Goal: Task Accomplishment & Management: Manage account settings

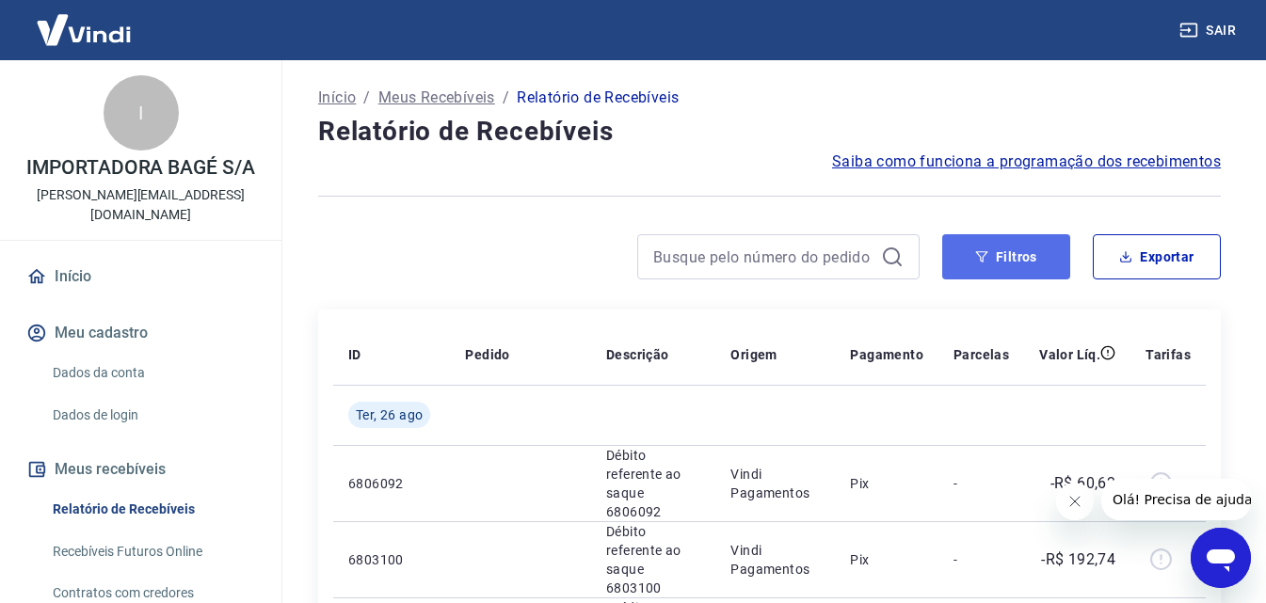
click at [1051, 258] on button "Filtros" at bounding box center [1006, 256] width 128 height 45
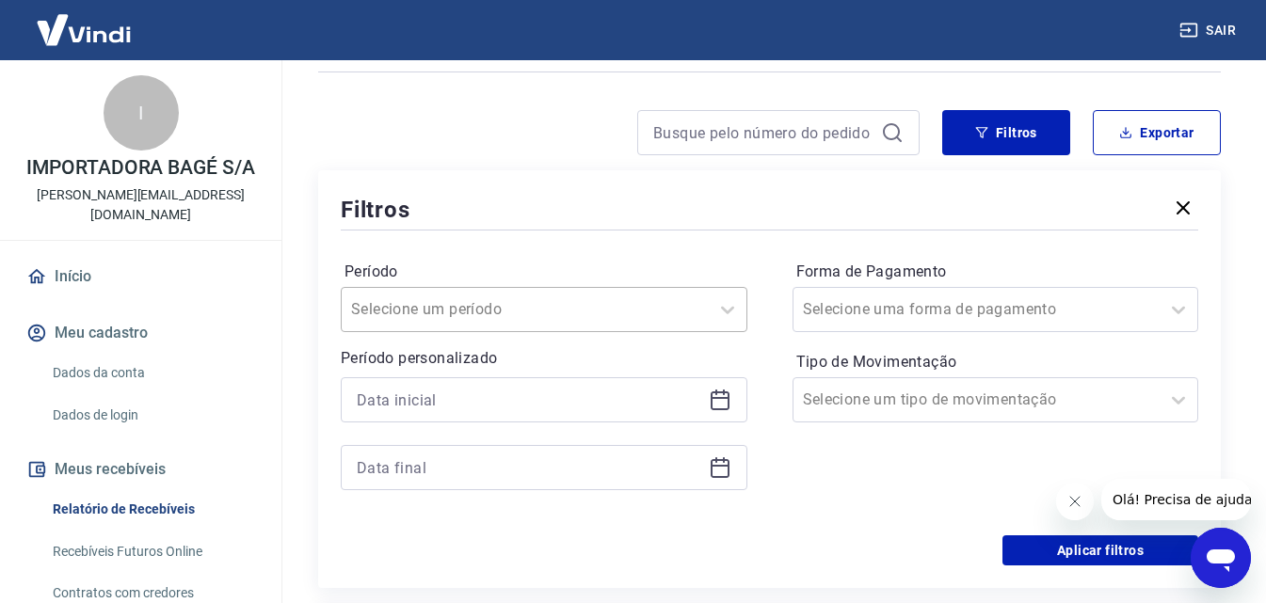
click at [649, 332] on div "Selecione um período" at bounding box center [544, 309] width 407 height 45
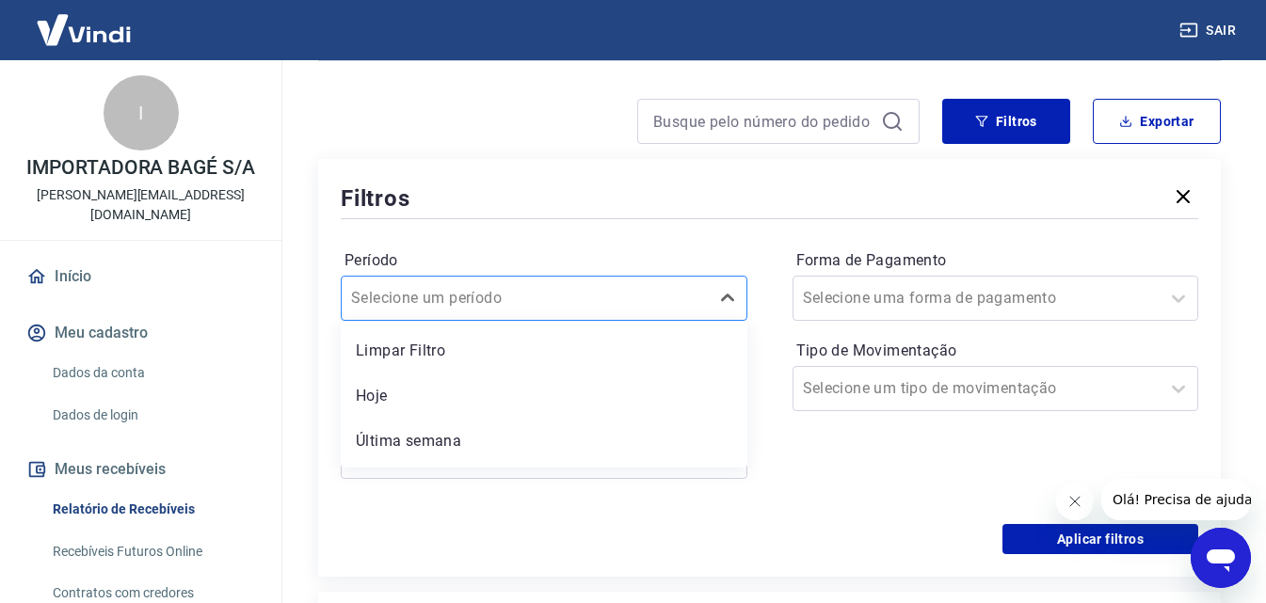
click at [540, 314] on div "Selecione um período" at bounding box center [525, 298] width 367 height 34
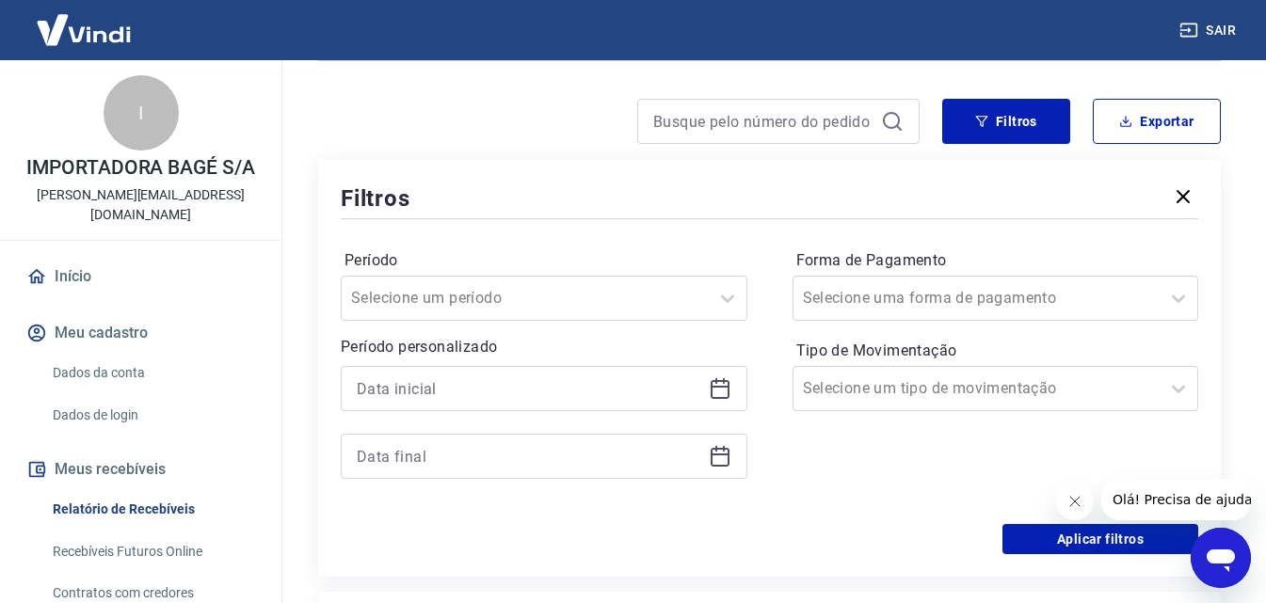
click at [726, 393] on icon at bounding box center [720, 389] width 23 height 23
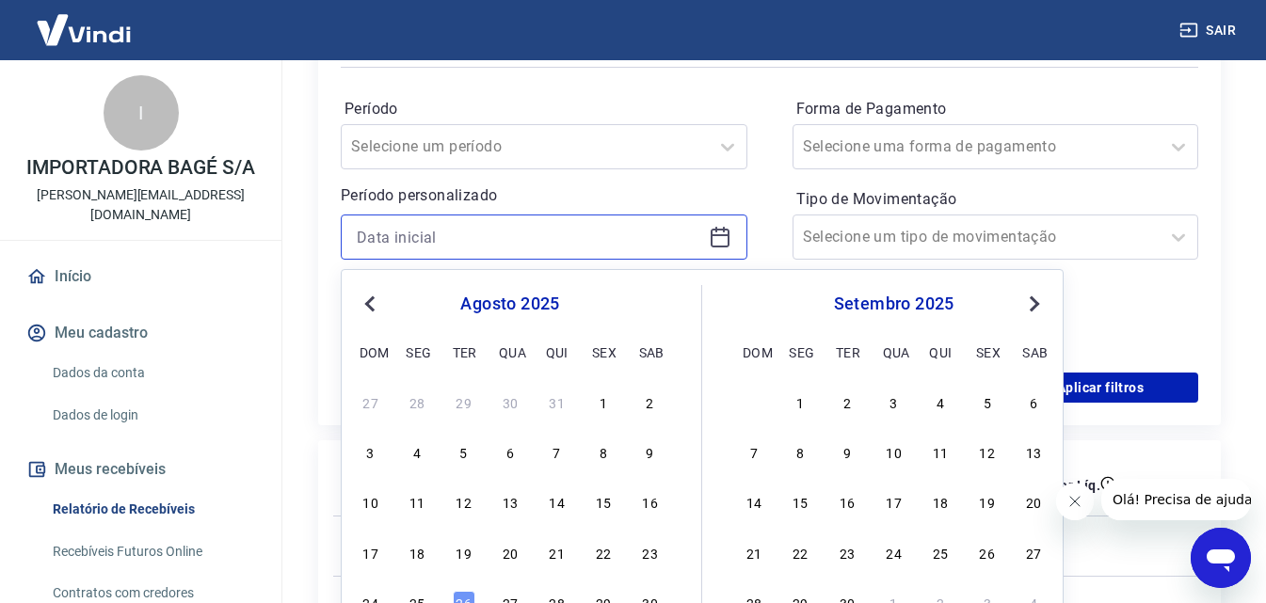
scroll to position [324, 0]
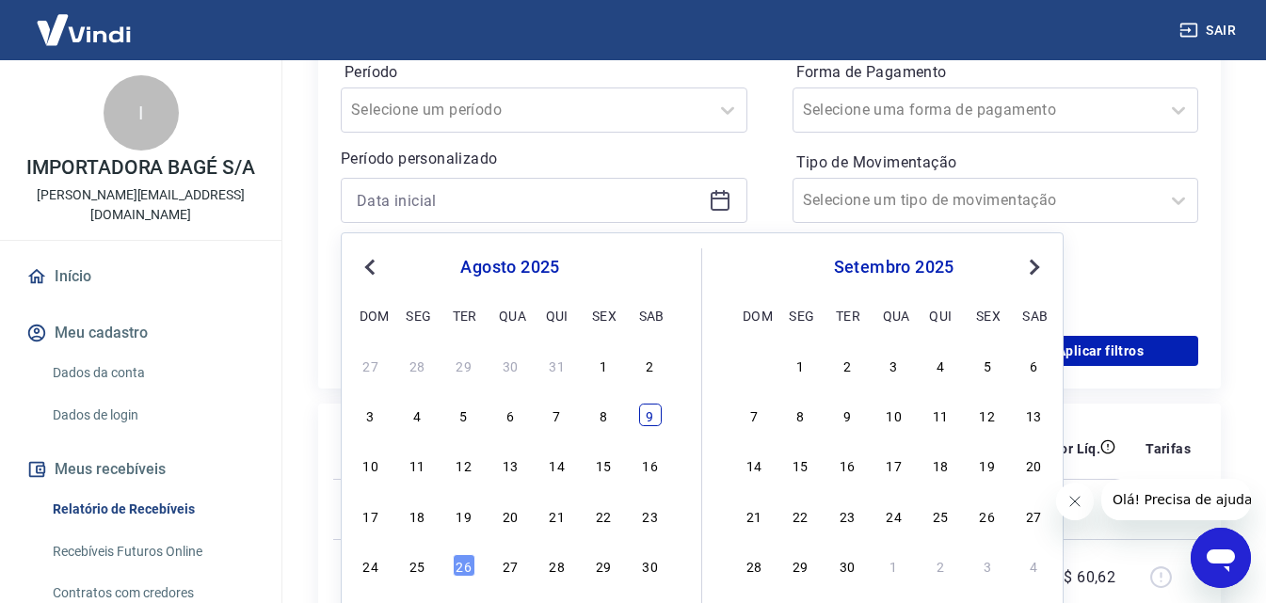
click at [651, 413] on div "9" at bounding box center [650, 415] width 23 height 23
type input "[DATE]"
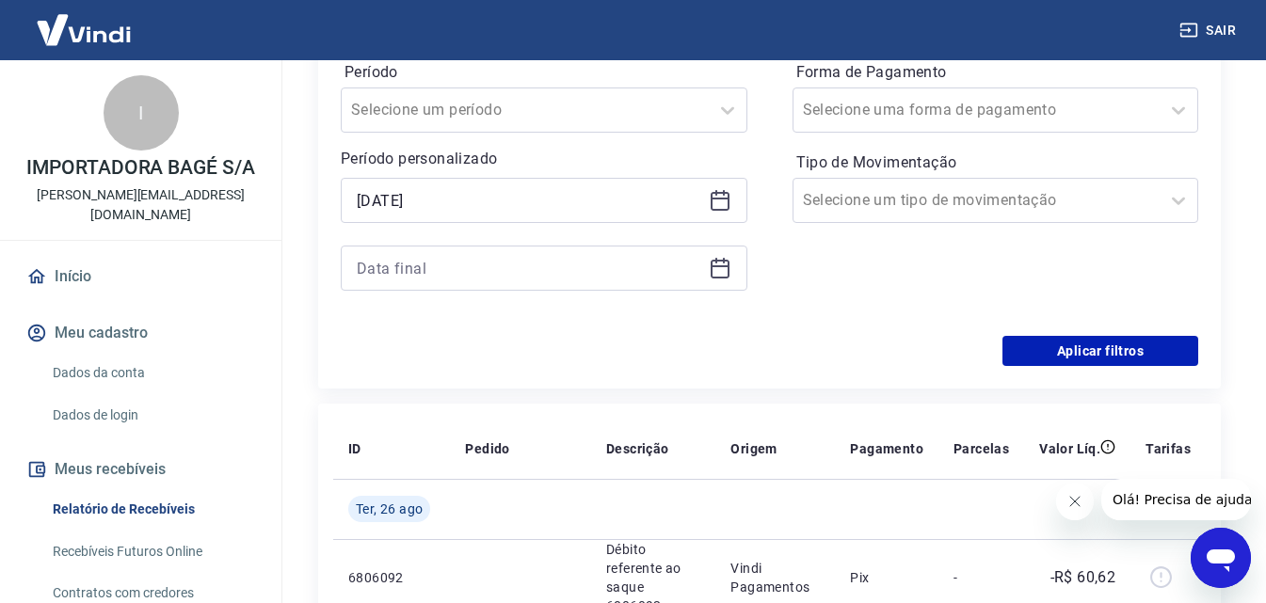
click at [723, 272] on icon at bounding box center [720, 268] width 23 height 23
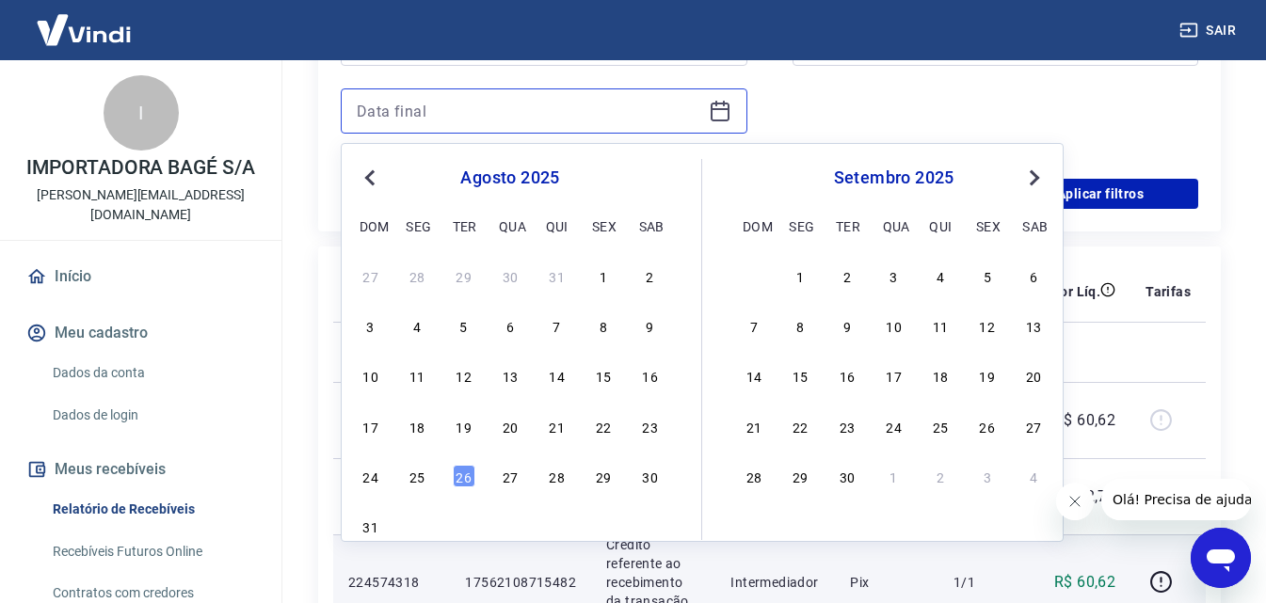
scroll to position [512, 0]
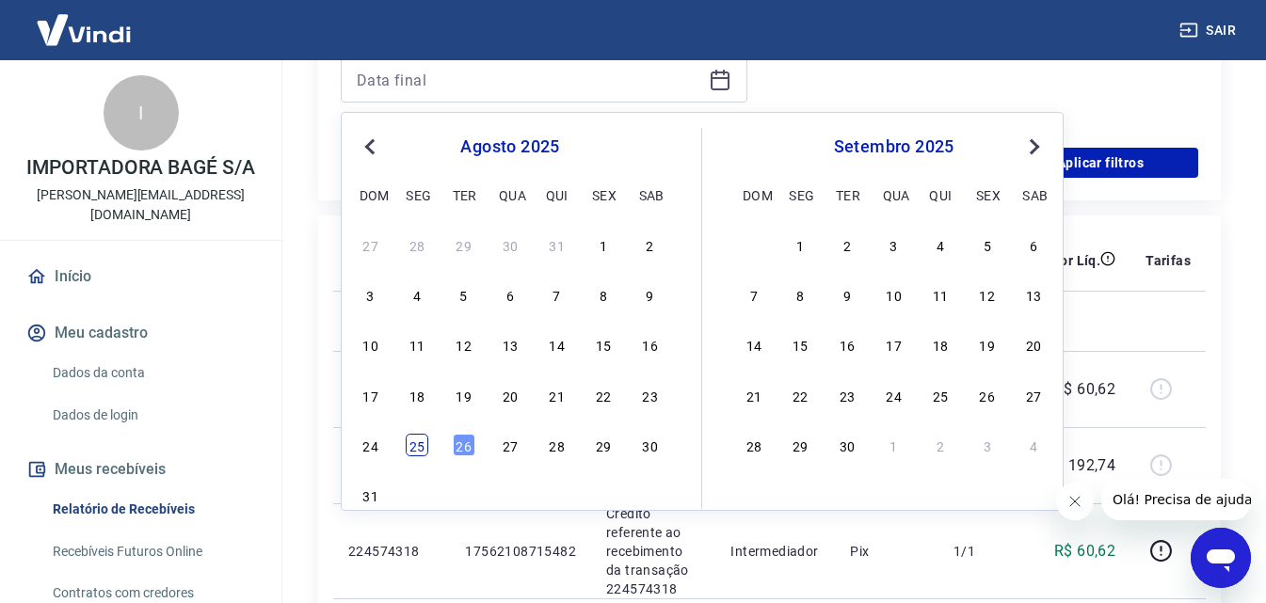
click at [423, 443] on div "25" at bounding box center [417, 445] width 23 height 23
type input "[DATE]"
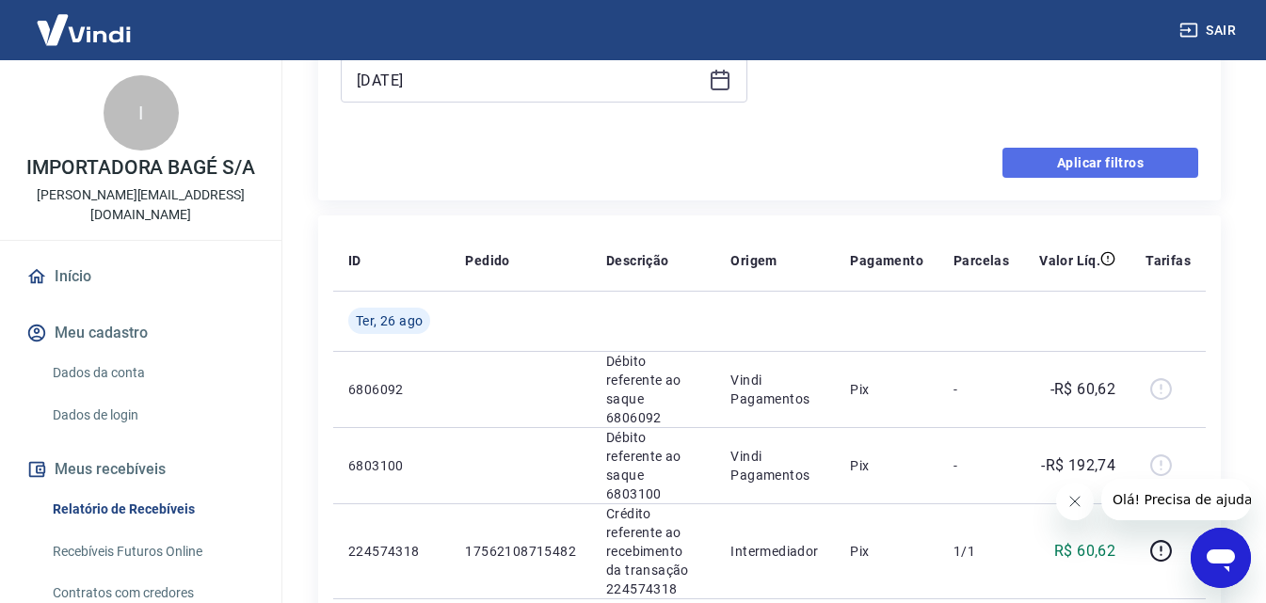
click at [1113, 170] on button "Aplicar filtros" at bounding box center [1101, 163] width 196 height 30
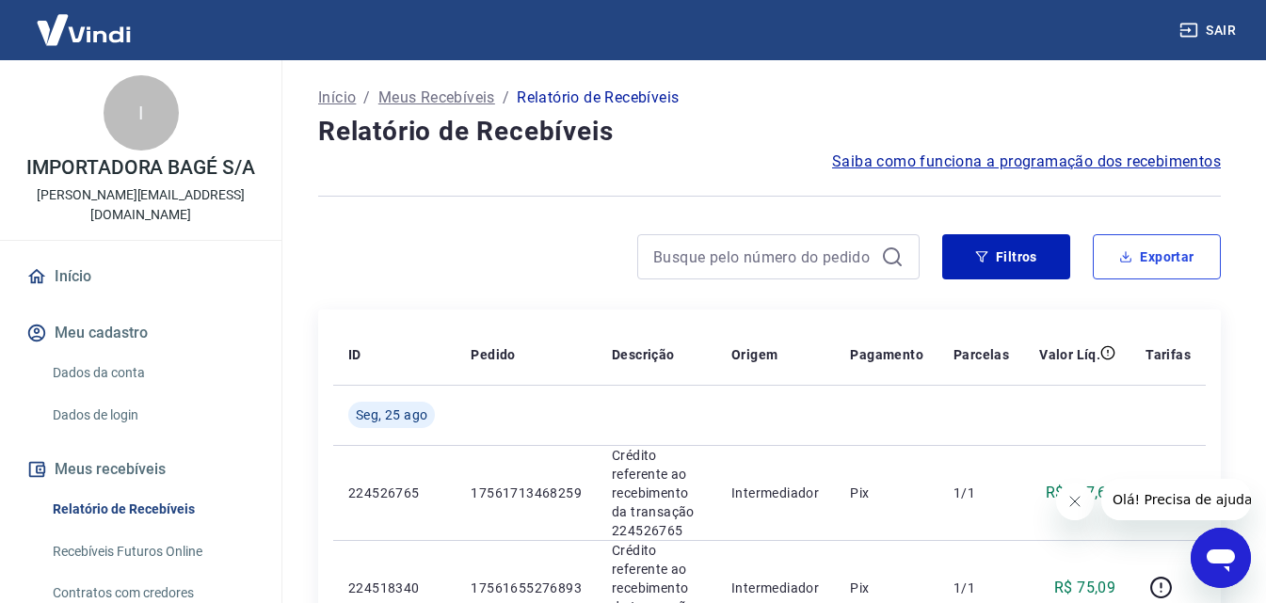
click at [1142, 255] on button "Exportar" at bounding box center [1157, 256] width 128 height 45
type input "09/08/2025"
type input "25/08/2025"
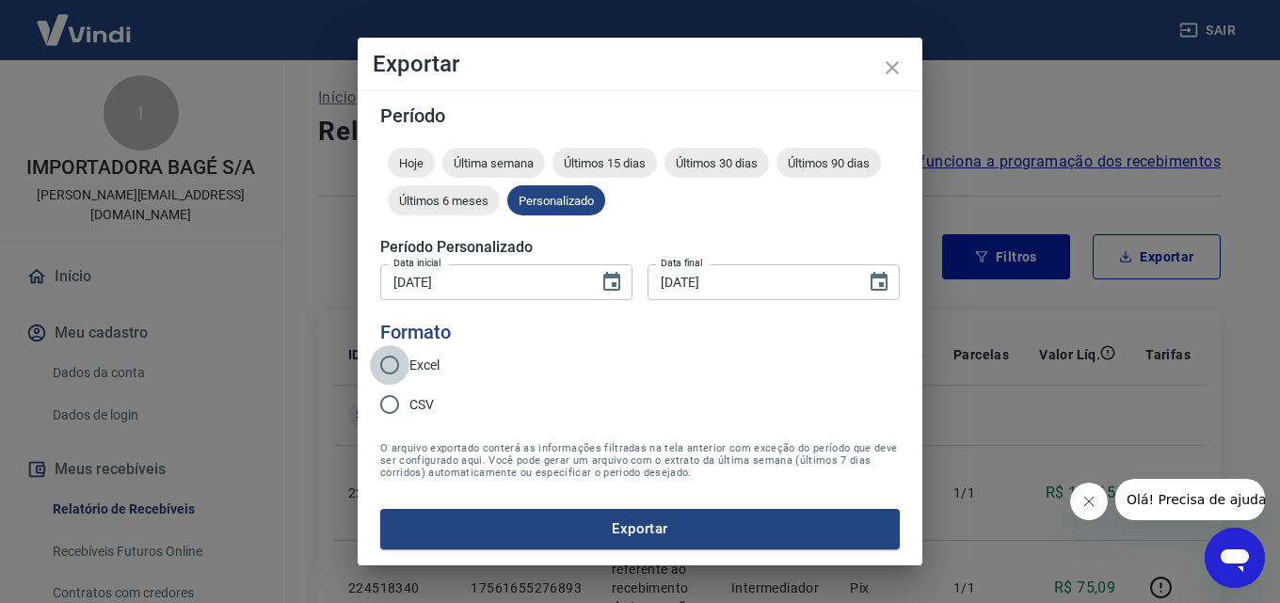
click at [387, 368] on input "Excel" at bounding box center [390, 365] width 40 height 40
radio input "true"
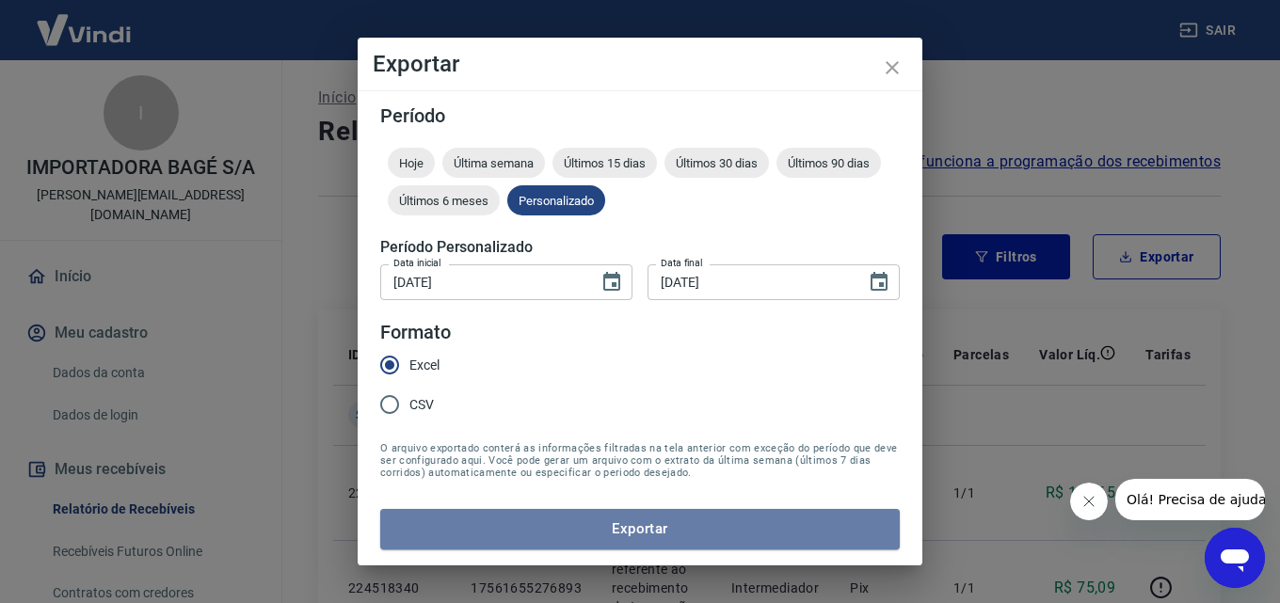
drag, startPoint x: 642, startPoint y: 524, endPoint x: 655, endPoint y: 524, distance: 13.2
click at [648, 524] on button "Exportar" at bounding box center [640, 529] width 520 height 40
